Goal: Information Seeking & Learning: Learn about a topic

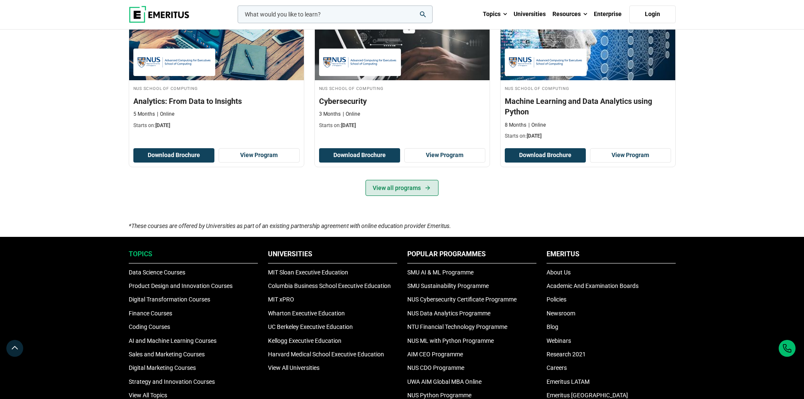
scroll to position [589, 0]
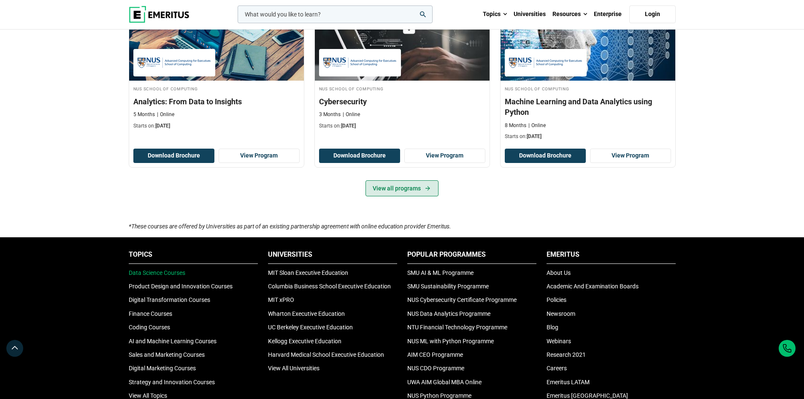
click at [384, 189] on link "View all programs" at bounding box center [401, 188] width 73 height 16
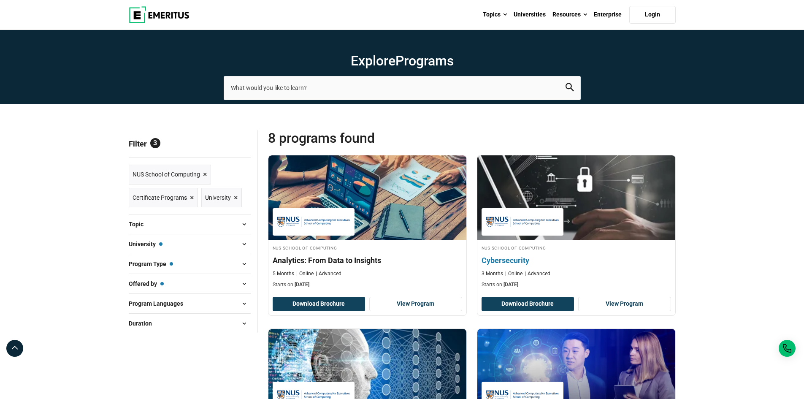
click at [564, 217] on img at bounding box center [576, 197] width 218 height 93
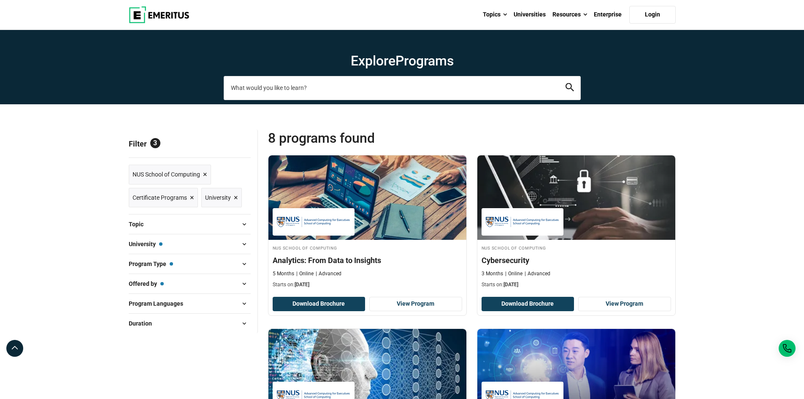
click at [305, 84] on input "search-page" at bounding box center [402, 88] width 357 height 24
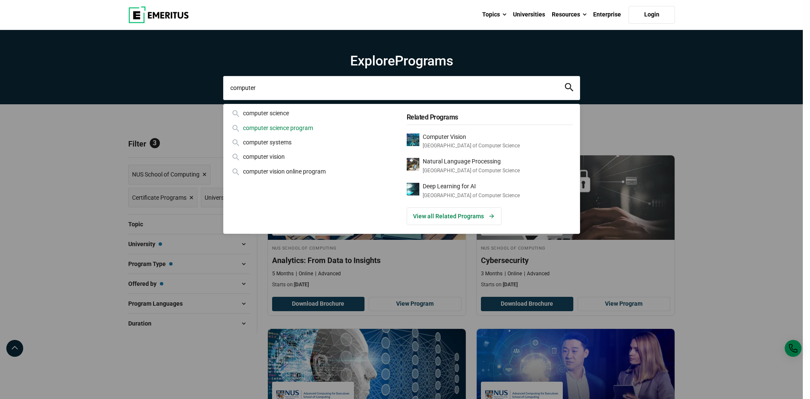
type input "computer"
click at [283, 126] on div "computer science program" at bounding box center [313, 127] width 166 height 9
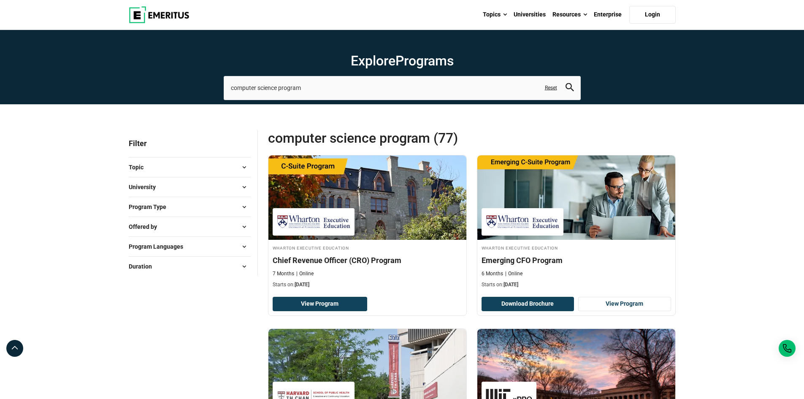
type button "computer science program"
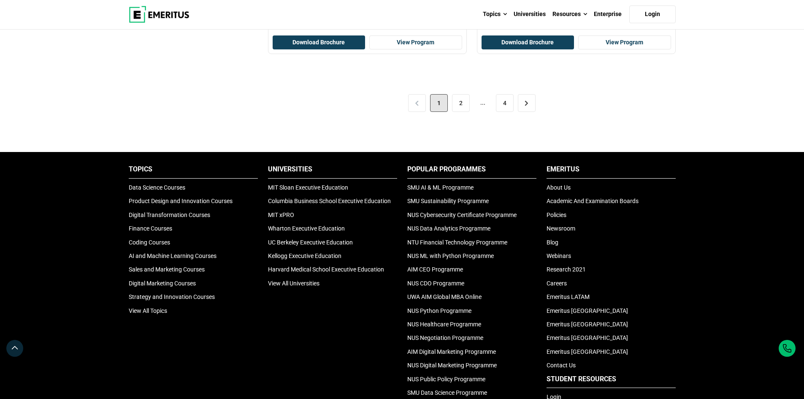
scroll to position [1856, 0]
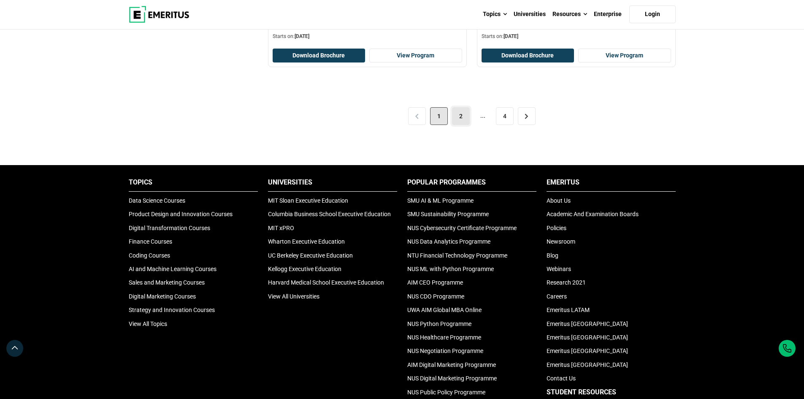
click at [454, 117] on link "2" at bounding box center [461, 116] width 18 height 18
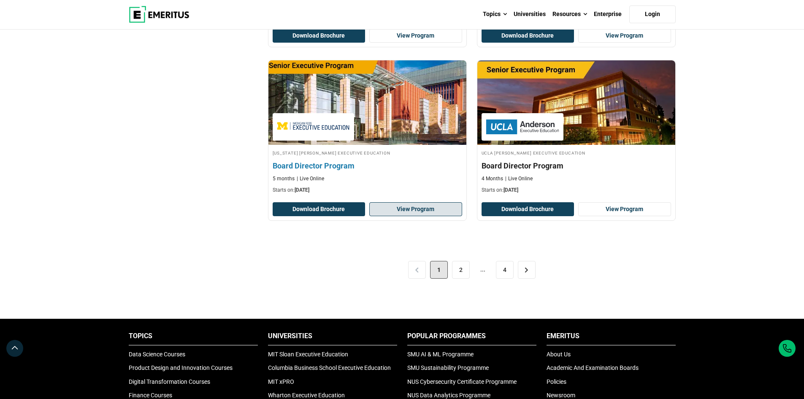
scroll to position [1687, 0]
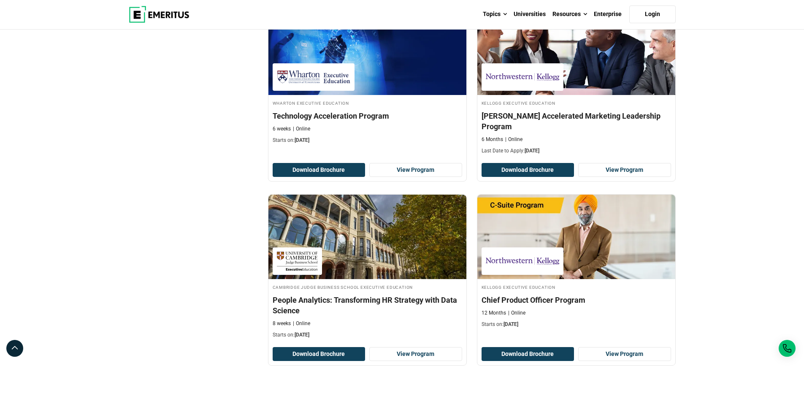
scroll to position [1603, 0]
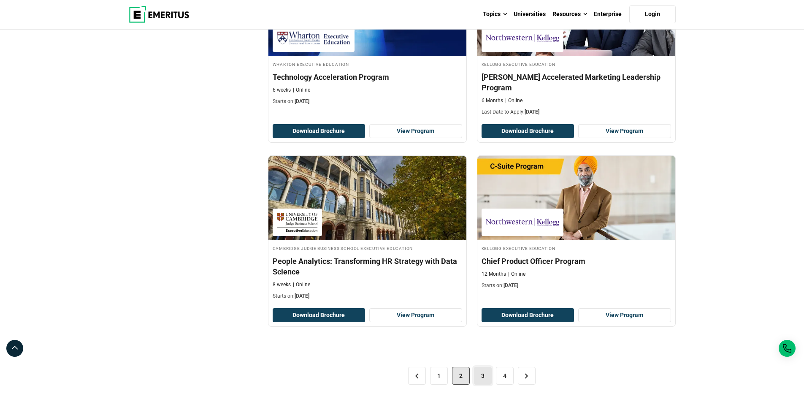
click at [483, 367] on link "3" at bounding box center [483, 376] width 18 height 18
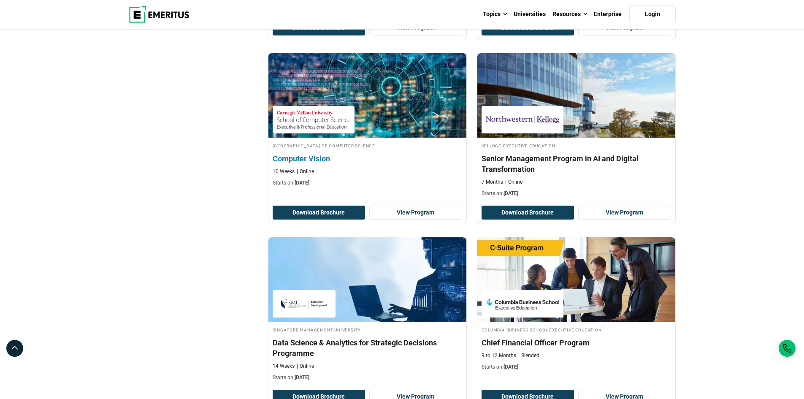
scroll to position [253, 0]
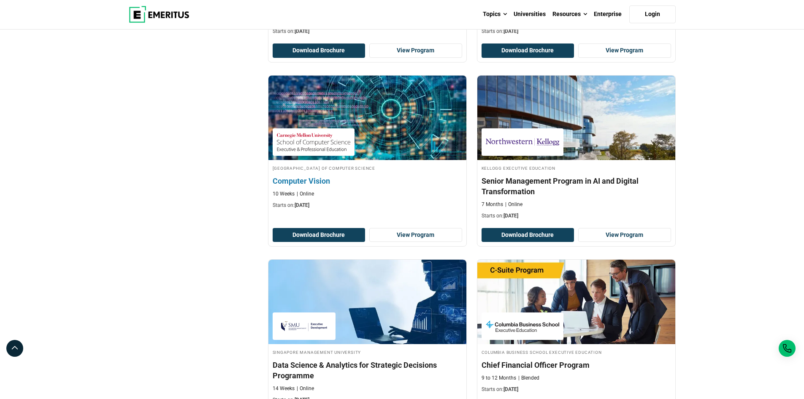
click at [321, 161] on link "Carnegie Mellon University School of Computer Science Computer Vision 10 Weeks …" at bounding box center [367, 145] width 198 height 138
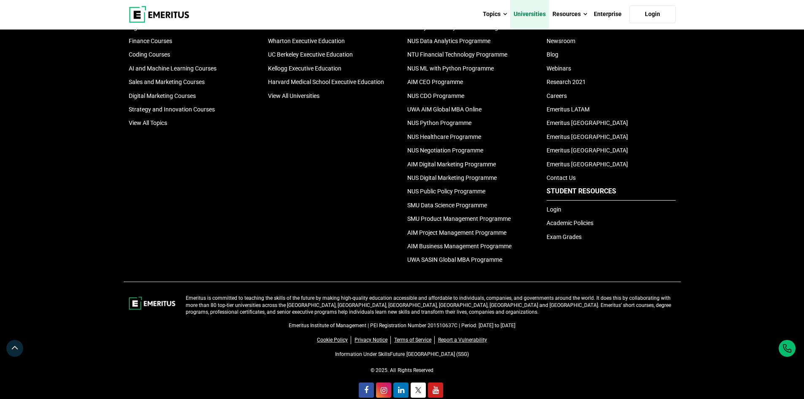
scroll to position [2051, 0]
type button "computer science program"
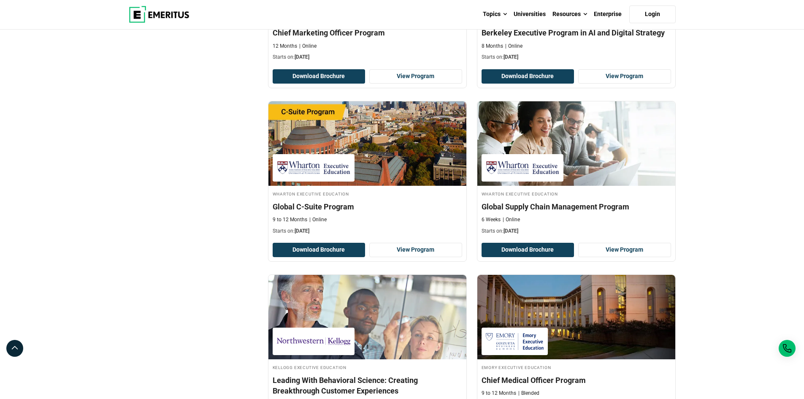
scroll to position [289, 0]
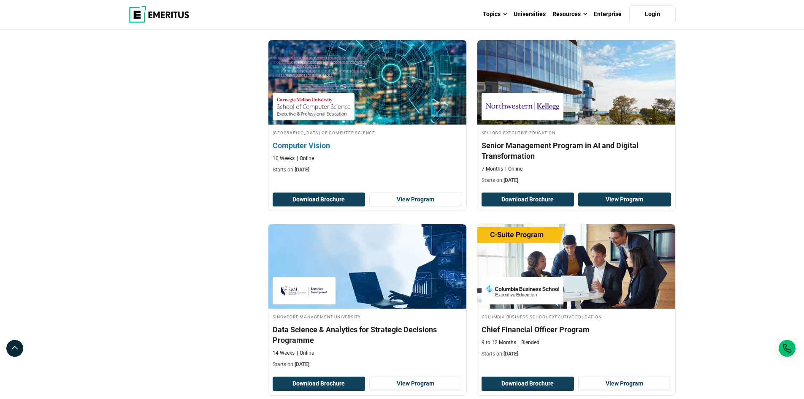
click at [578, 192] on link "View Program" at bounding box center [624, 199] width 93 height 14
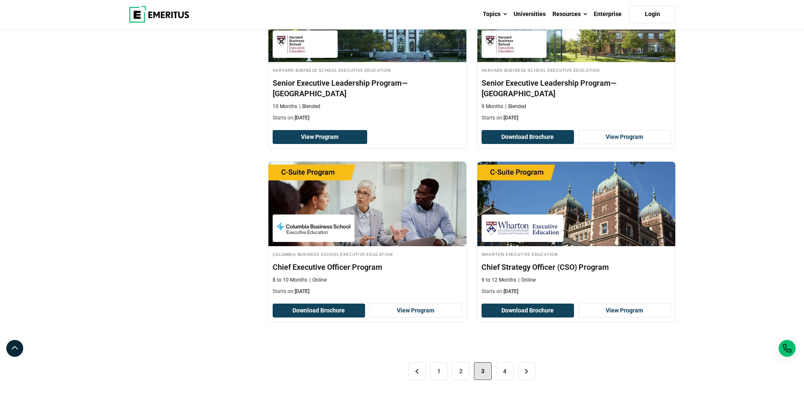
scroll to position [1645, 0]
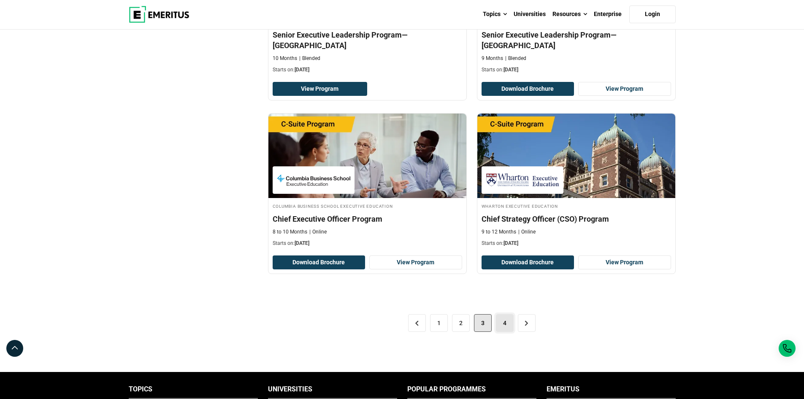
click at [507, 314] on link "4" at bounding box center [505, 323] width 18 height 18
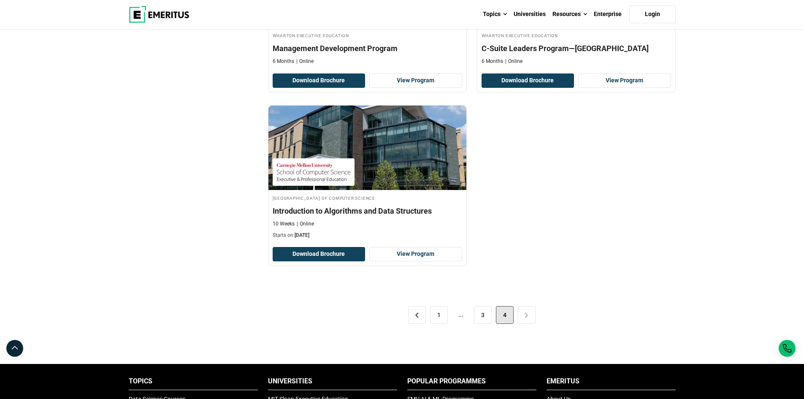
scroll to position [1392, 0]
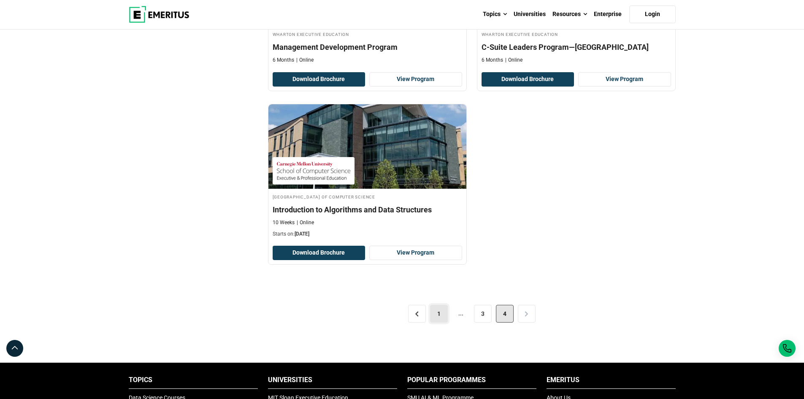
click at [441, 305] on link "1" at bounding box center [439, 314] width 18 height 18
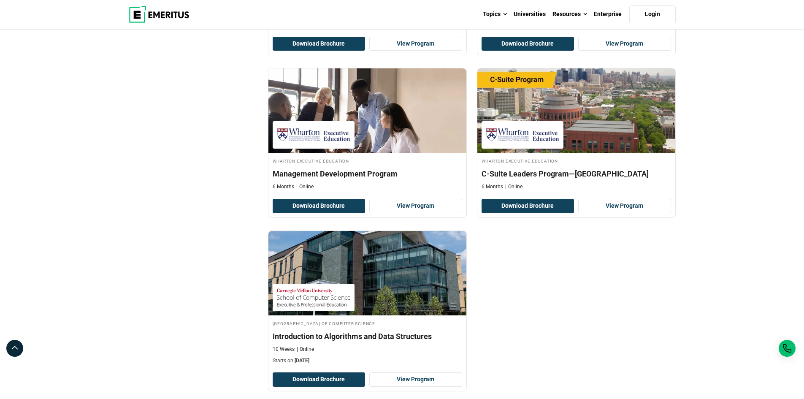
scroll to position [1210, 0]
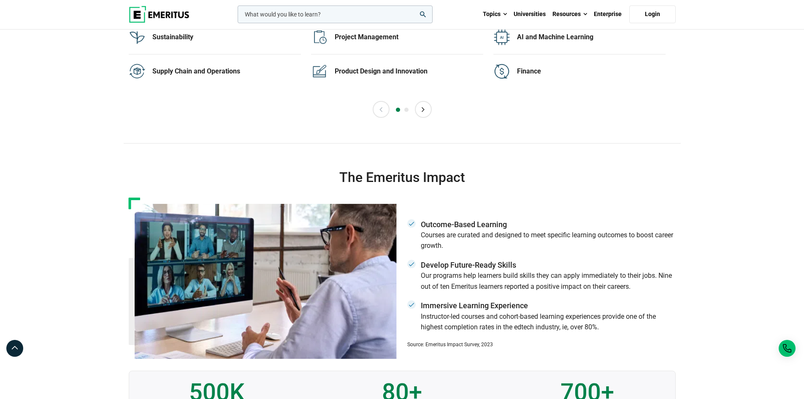
scroll to position [1645, 0]
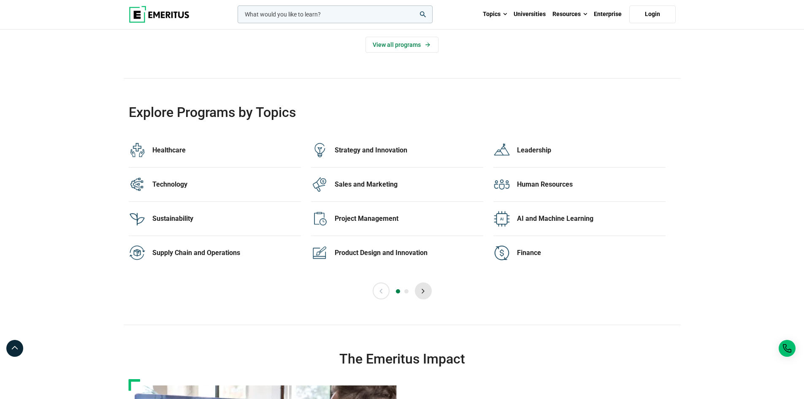
click at [420, 292] on button "Next" at bounding box center [423, 290] width 17 height 17
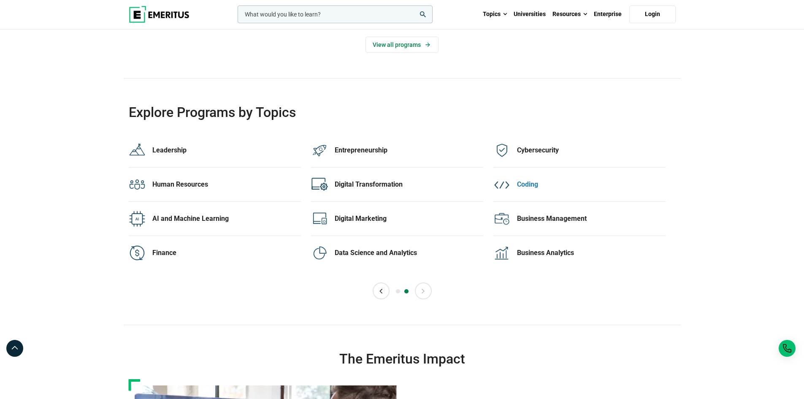
click at [524, 178] on div "Coding 8 Programs" at bounding box center [591, 184] width 148 height 17
click at [345, 215] on div "Digital Marketing" at bounding box center [409, 218] width 148 height 9
click at [386, 292] on button "Previous" at bounding box center [380, 290] width 17 height 17
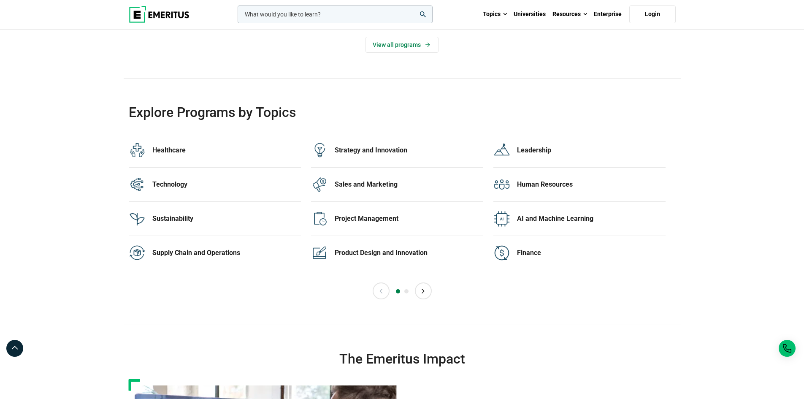
click at [432, 298] on div "Previous Next 1 2" at bounding box center [402, 290] width 547 height 17
click at [425, 293] on button "Next" at bounding box center [423, 290] width 17 height 17
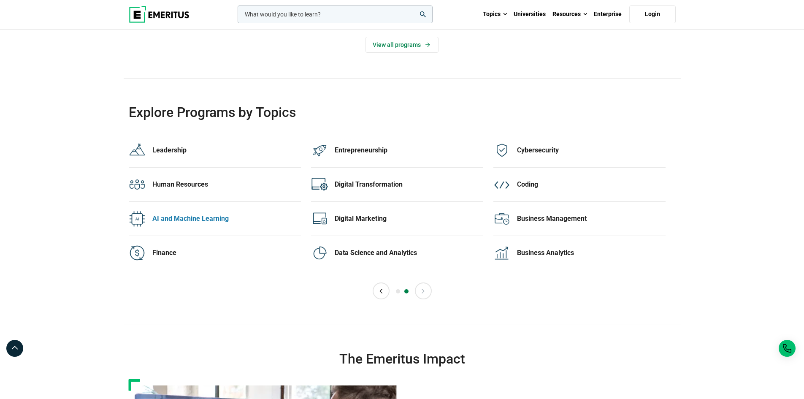
click at [179, 218] on div "AI and Machine Learning" at bounding box center [226, 218] width 148 height 9
click at [382, 290] on button "Previous" at bounding box center [380, 290] width 17 height 17
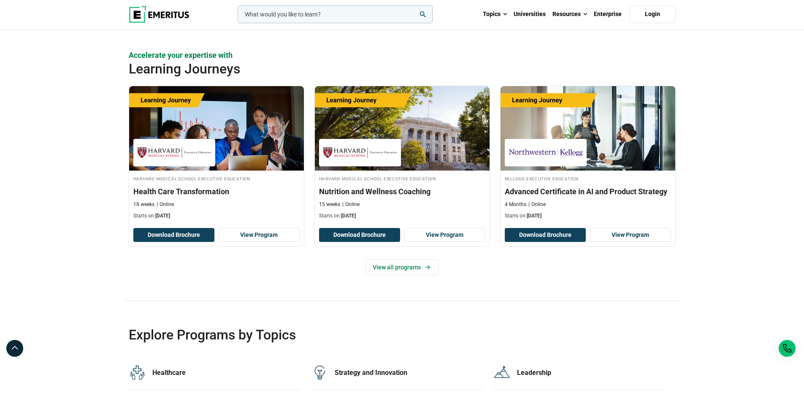
scroll to position [1434, 0]
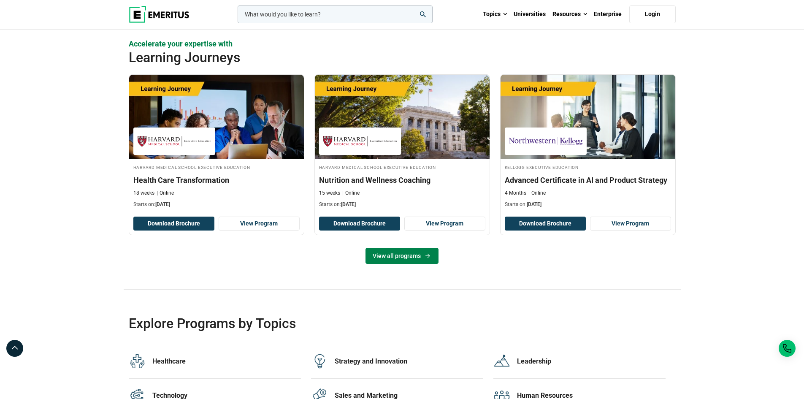
click at [385, 260] on link "View all programs" at bounding box center [401, 256] width 73 height 16
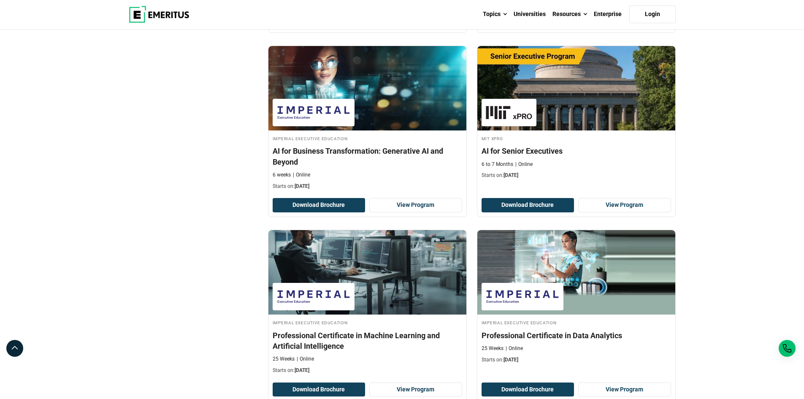
scroll to position [1012, 0]
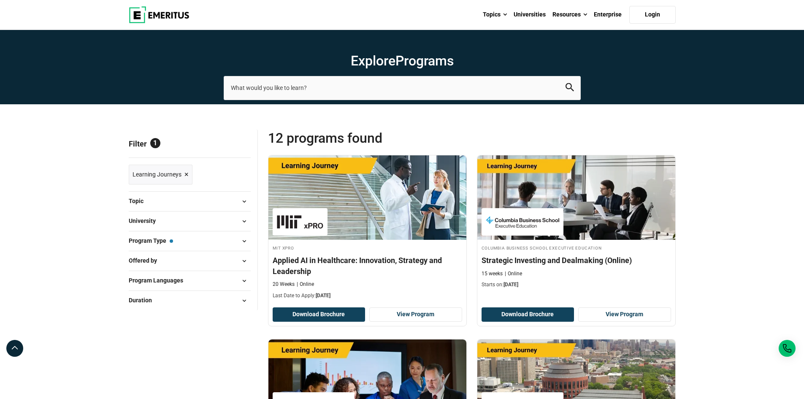
click at [166, 8] on img at bounding box center [159, 14] width 61 height 17
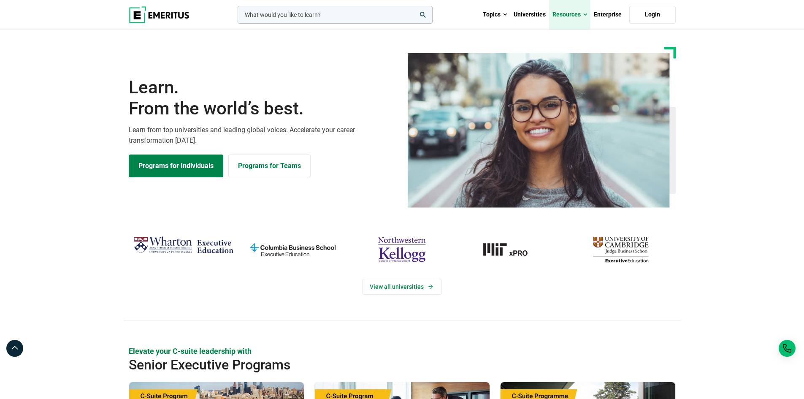
click at [567, 12] on link "Resources" at bounding box center [569, 15] width 41 height 30
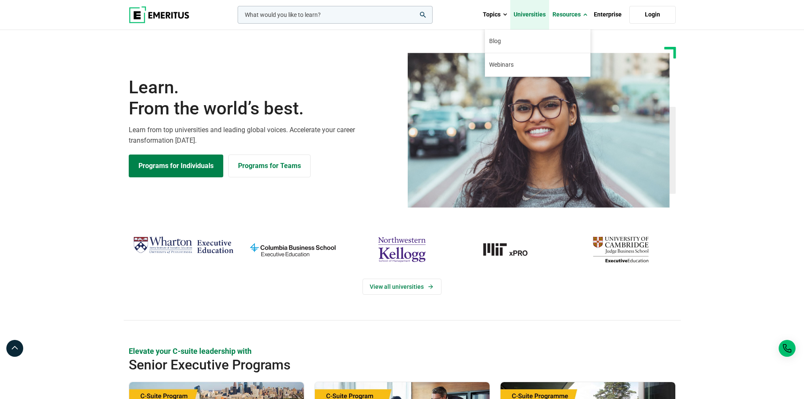
click at [537, 12] on link "Universities" at bounding box center [529, 15] width 39 height 30
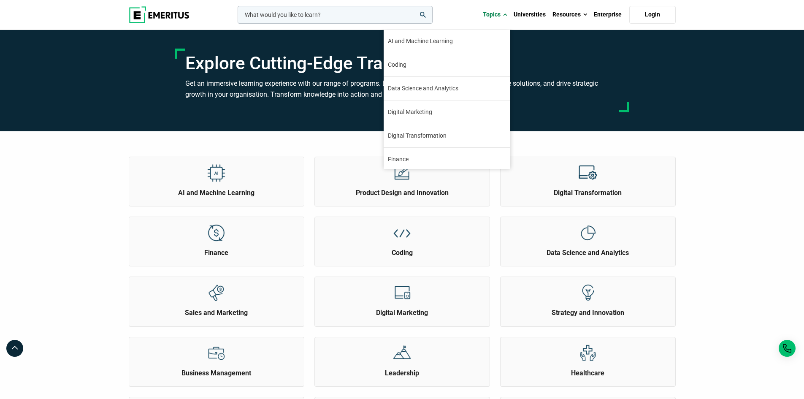
click at [277, 141] on div "AI and Machine Learning Product Design and Innovation" at bounding box center [402, 354] width 557 height 446
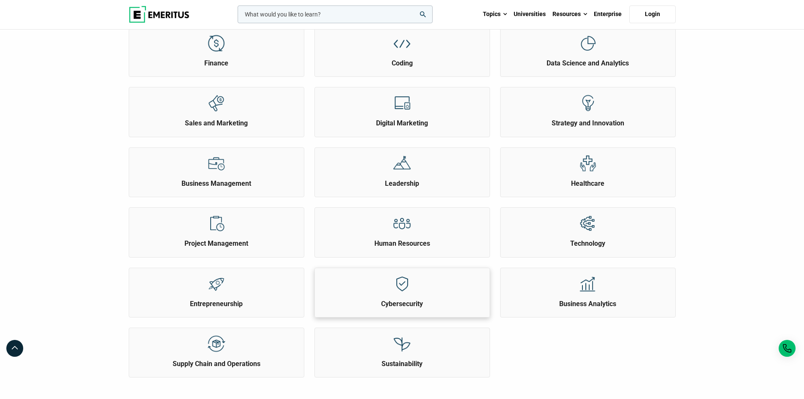
scroll to position [169, 0]
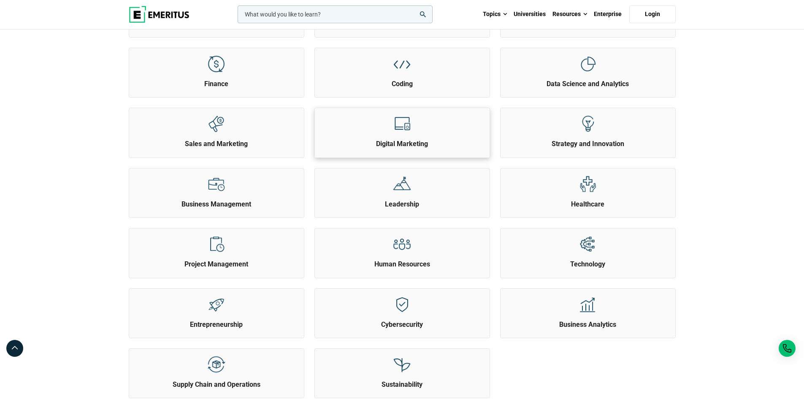
click at [399, 140] on h2 "Digital Marketing" at bounding box center [402, 143] width 170 height 9
click at [404, 86] on h2 "Coding" at bounding box center [402, 83] width 170 height 9
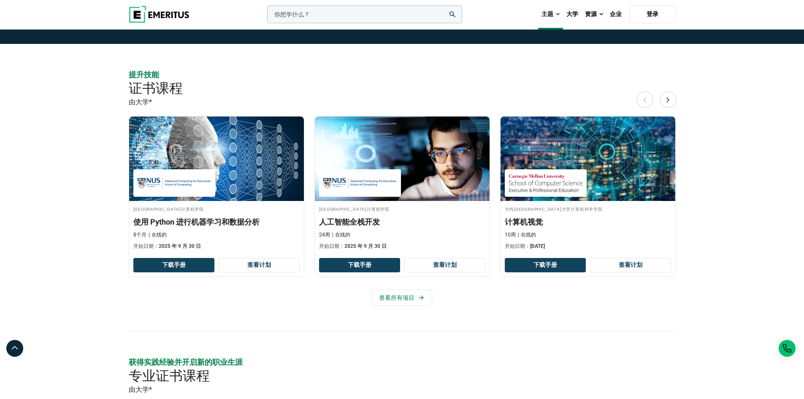
scroll to position [127, 0]
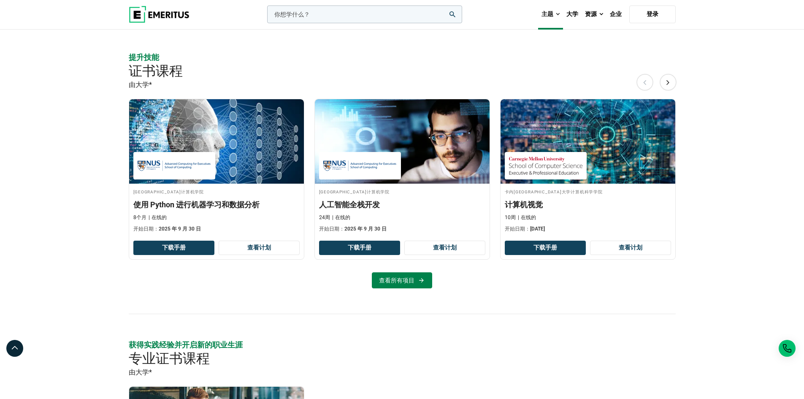
click at [411, 281] on font "查看所有项目" at bounding box center [396, 280] width 35 height 7
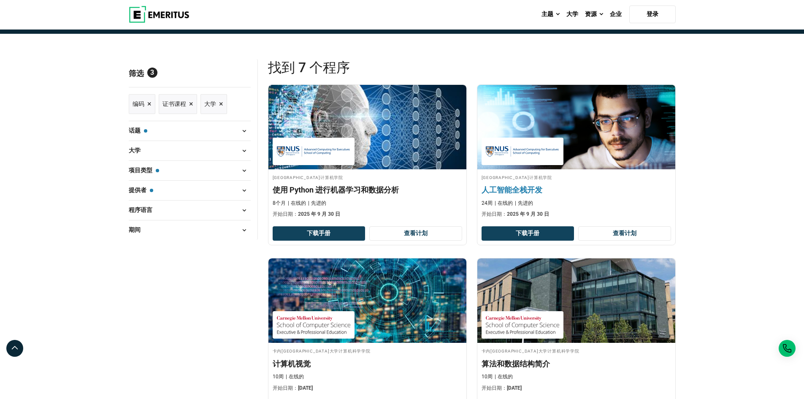
scroll to position [62, 0]
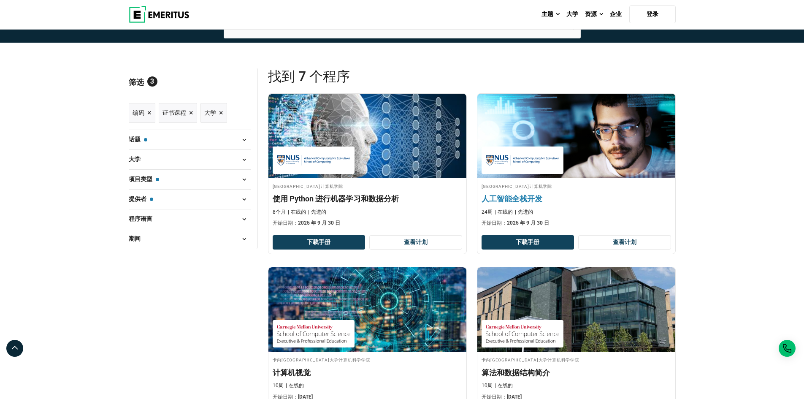
click at [511, 190] on div "新加坡国立大学计算机学院 人工智能全栈开发 24周 在线的 先进的 开始日期： [DATE]" at bounding box center [576, 204] width 198 height 45
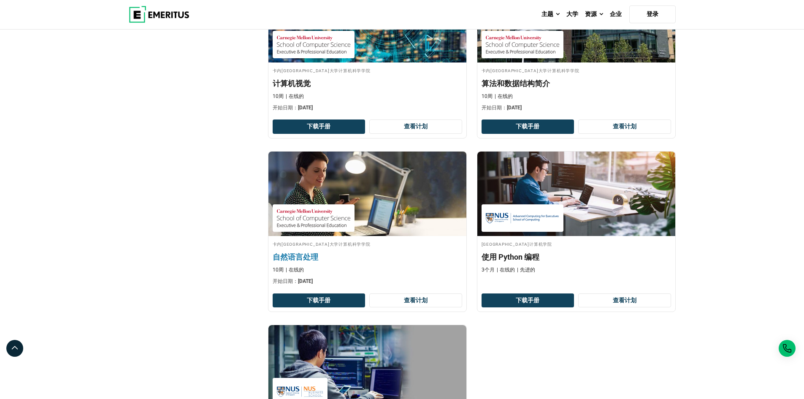
scroll to position [357, 0]
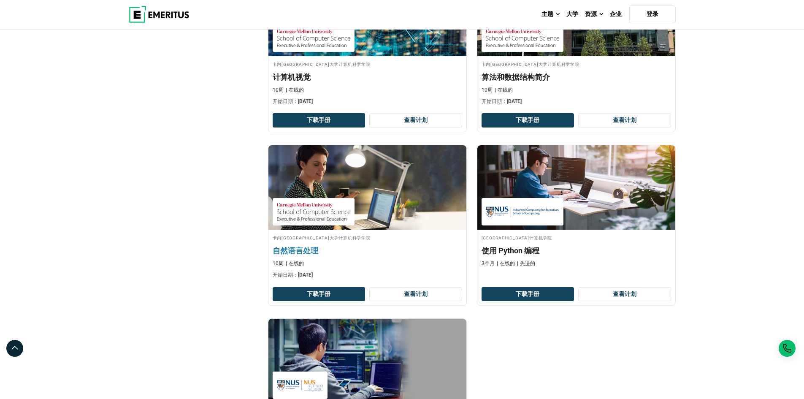
click at [320, 197] on img at bounding box center [367, 187] width 218 height 93
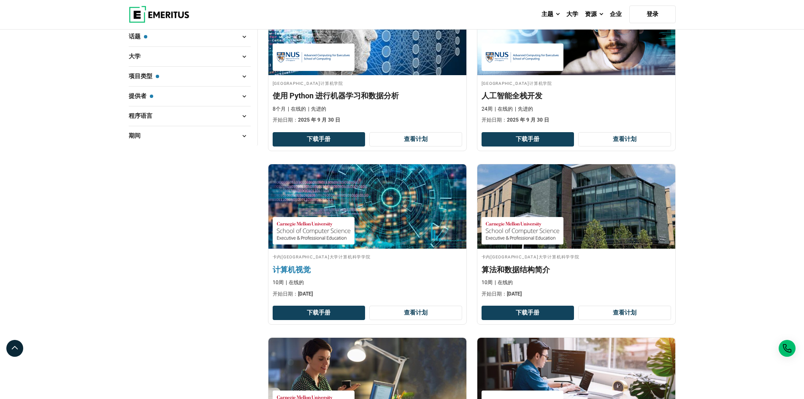
scroll to position [169, 0]
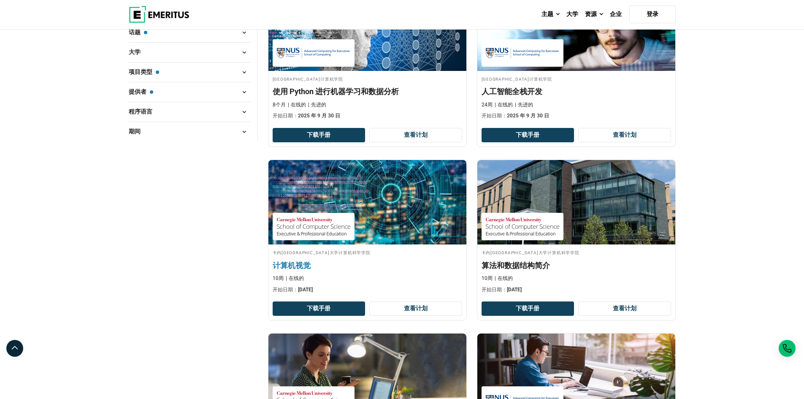
click at [327, 207] on img at bounding box center [367, 202] width 218 height 93
